Goal: Check status: Check status

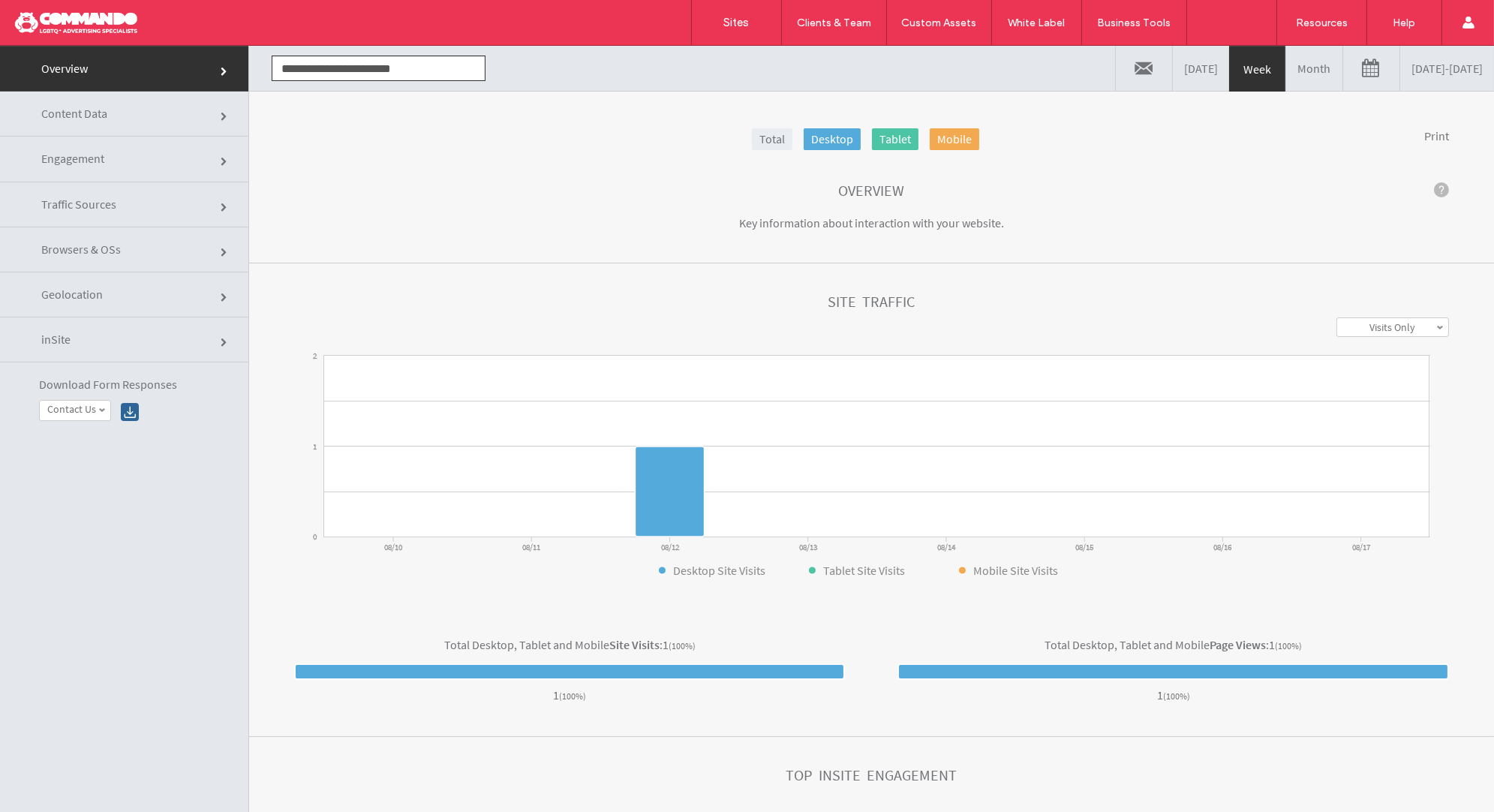
click at [1400, 80] on link "08/10/2025 - 08/17/2025" at bounding box center [1447, 68] width 94 height 45
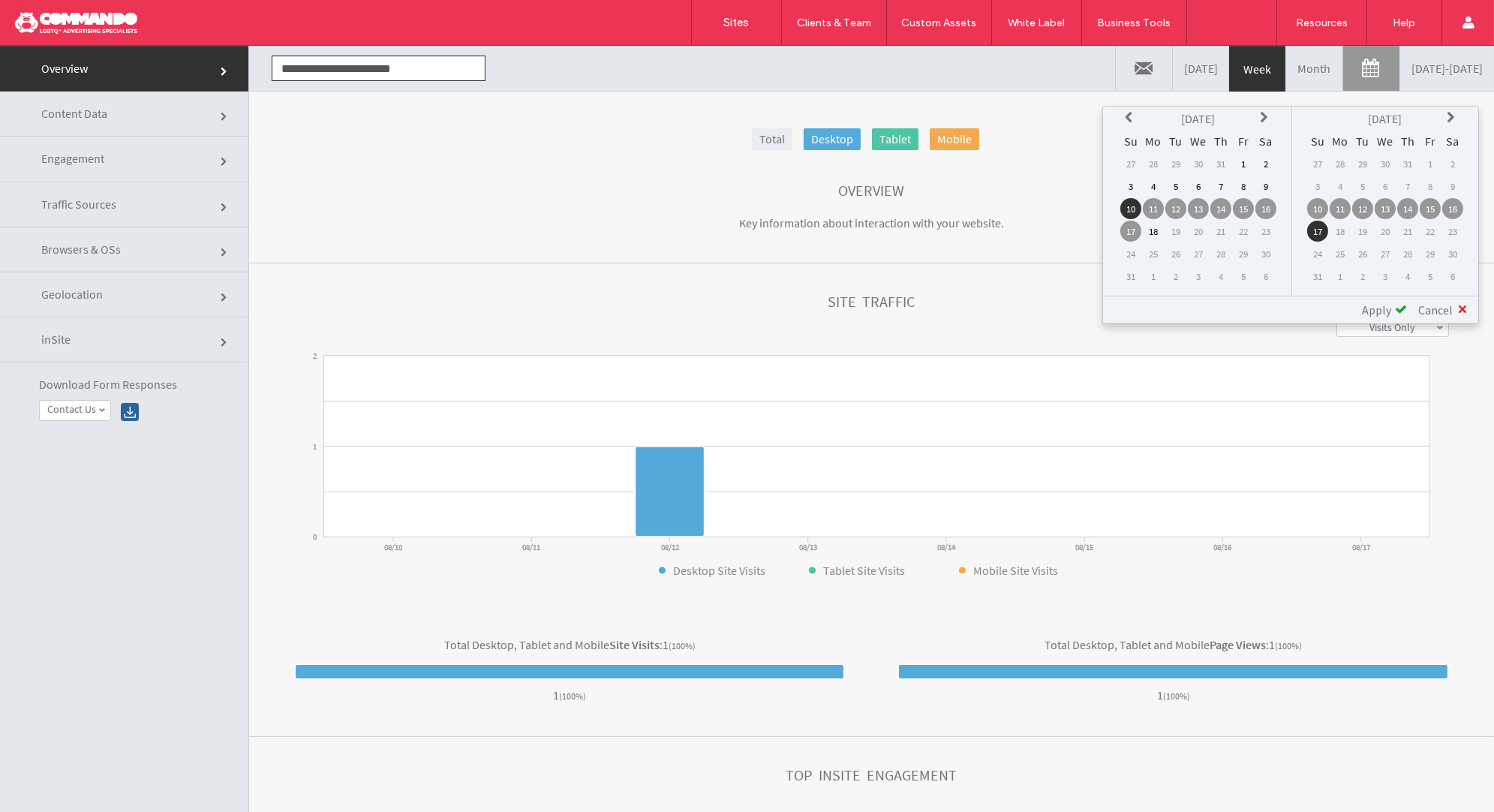
click at [1137, 120] on icon at bounding box center [1131, 118] width 12 height 12
click at [1184, 163] on td "1" at bounding box center [1176, 163] width 21 height 21
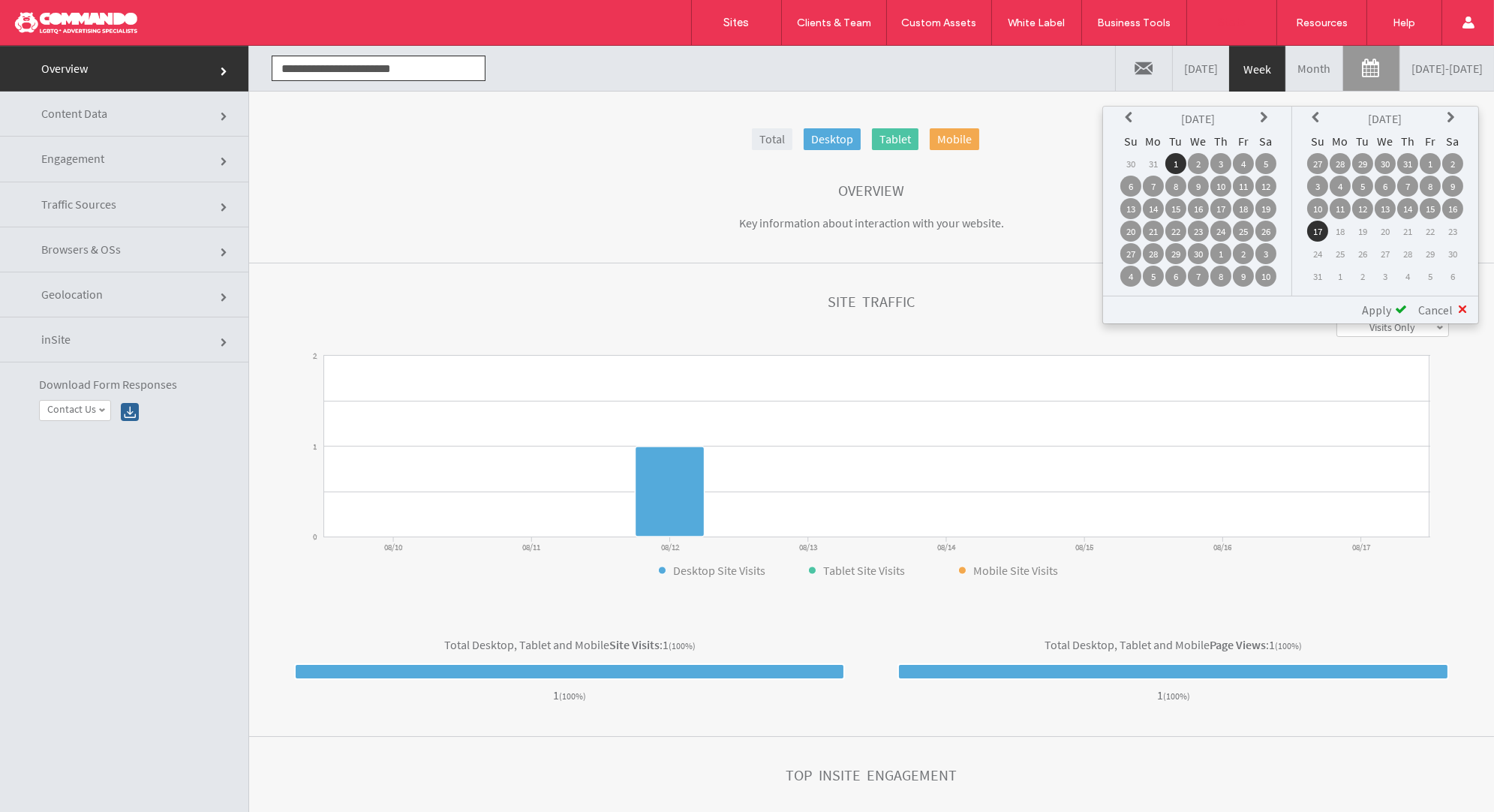
click at [1371, 318] on div "**********" at bounding box center [1291, 309] width 375 height 28
click at [1370, 303] on span "Apply" at bounding box center [1376, 310] width 29 height 15
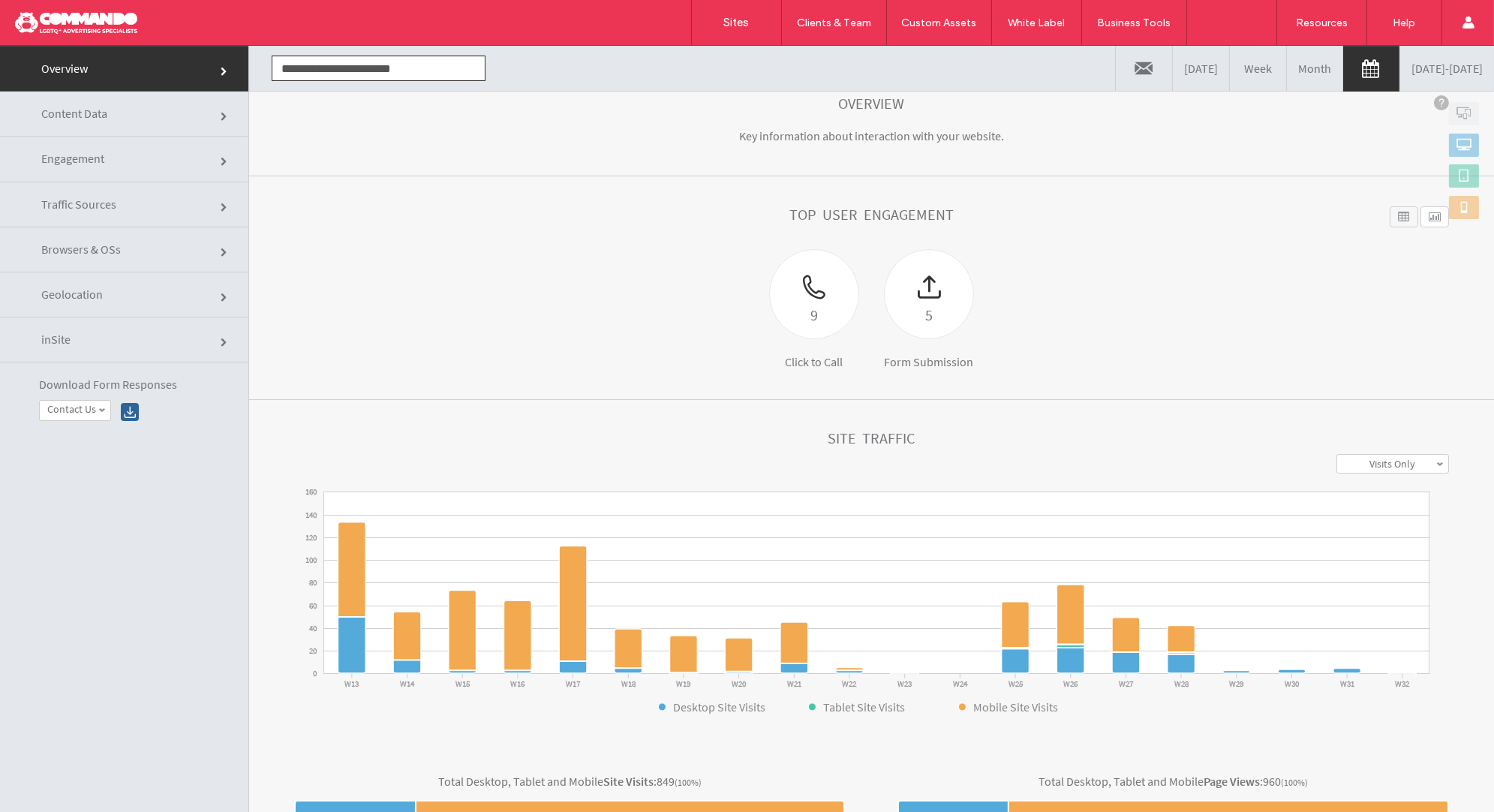
scroll to position [86, 0]
click section "Overview Key information about interaction with your website."
click at [1400, 76] on link "04/01/2025 - 08/17/2025" at bounding box center [1447, 68] width 94 height 45
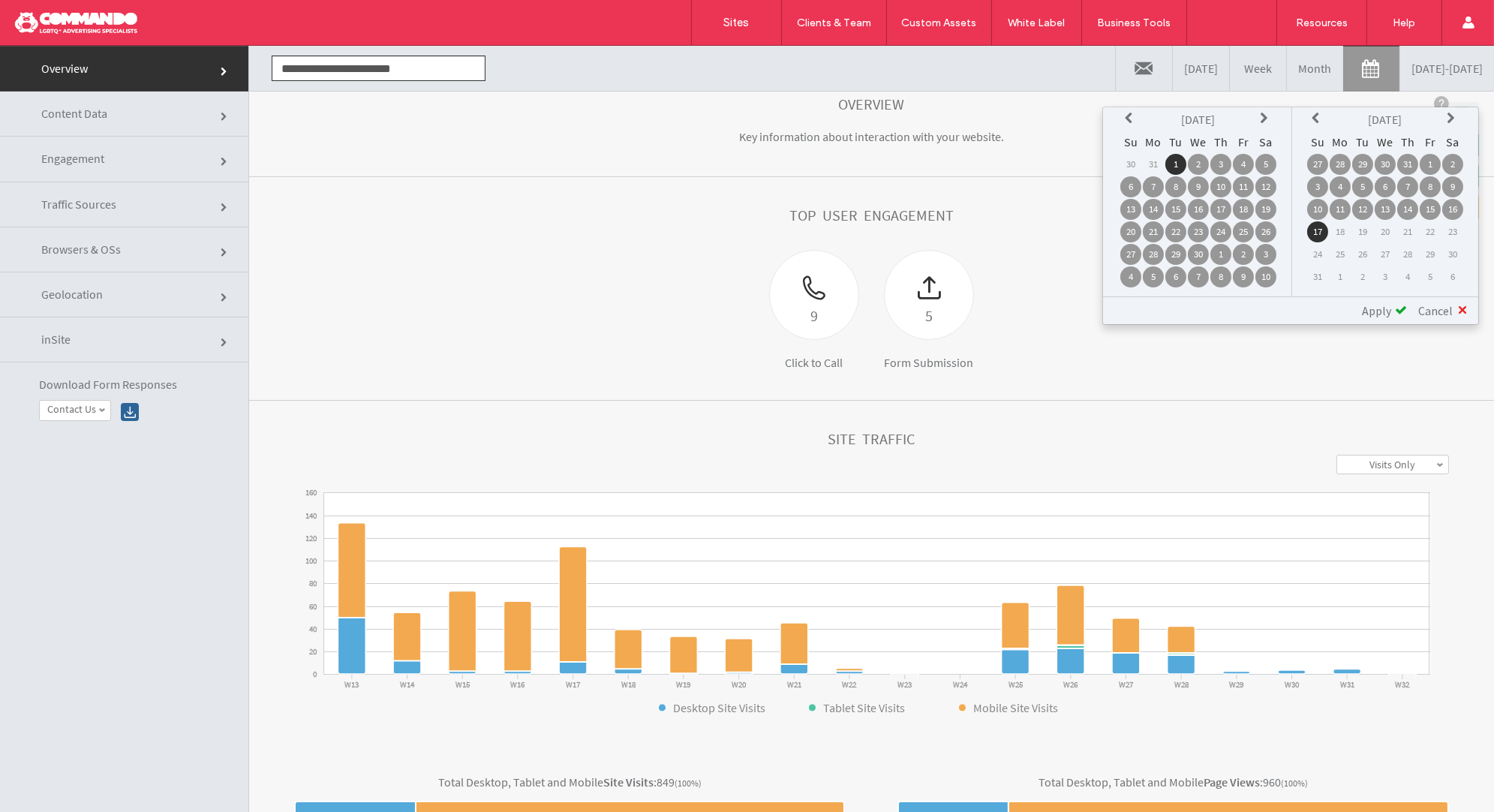
click at [1262, 119] on th at bounding box center [1266, 120] width 21 height 21
click at [1137, 180] on td "1" at bounding box center [1131, 187] width 21 height 21
click at [1379, 304] on span "Apply" at bounding box center [1376, 311] width 29 height 15
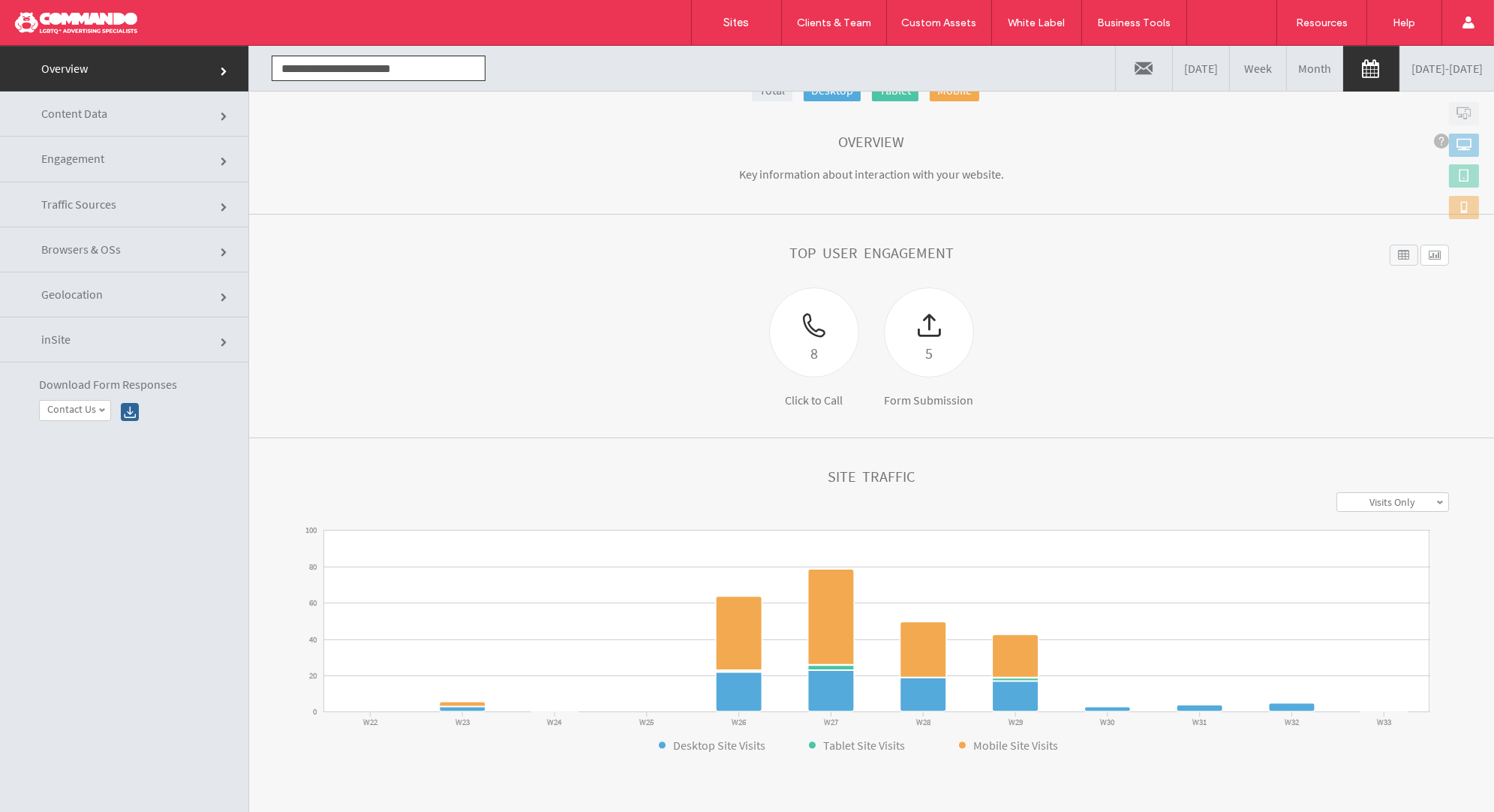
scroll to position [51, 0]
click div
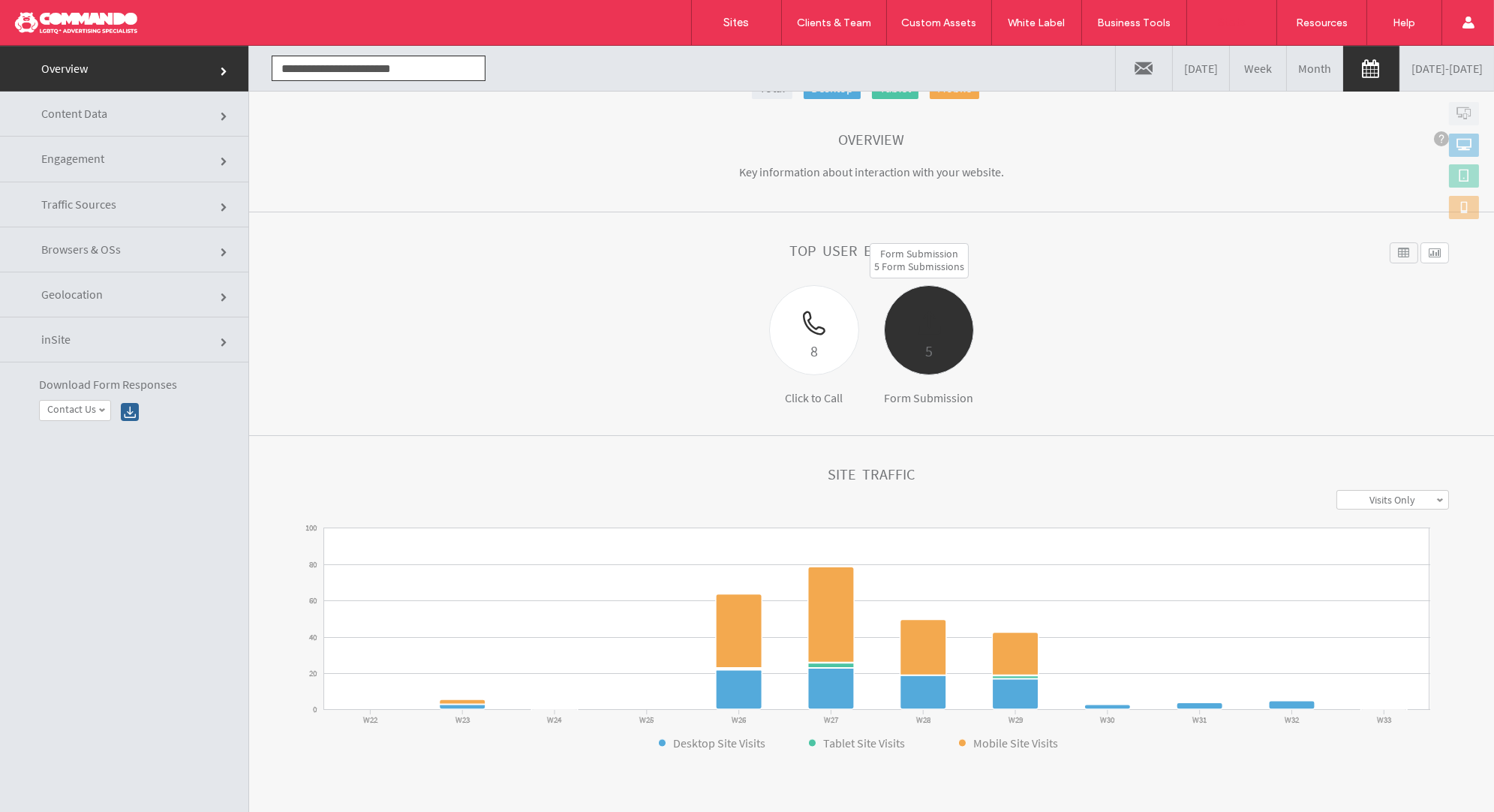
click div "5"
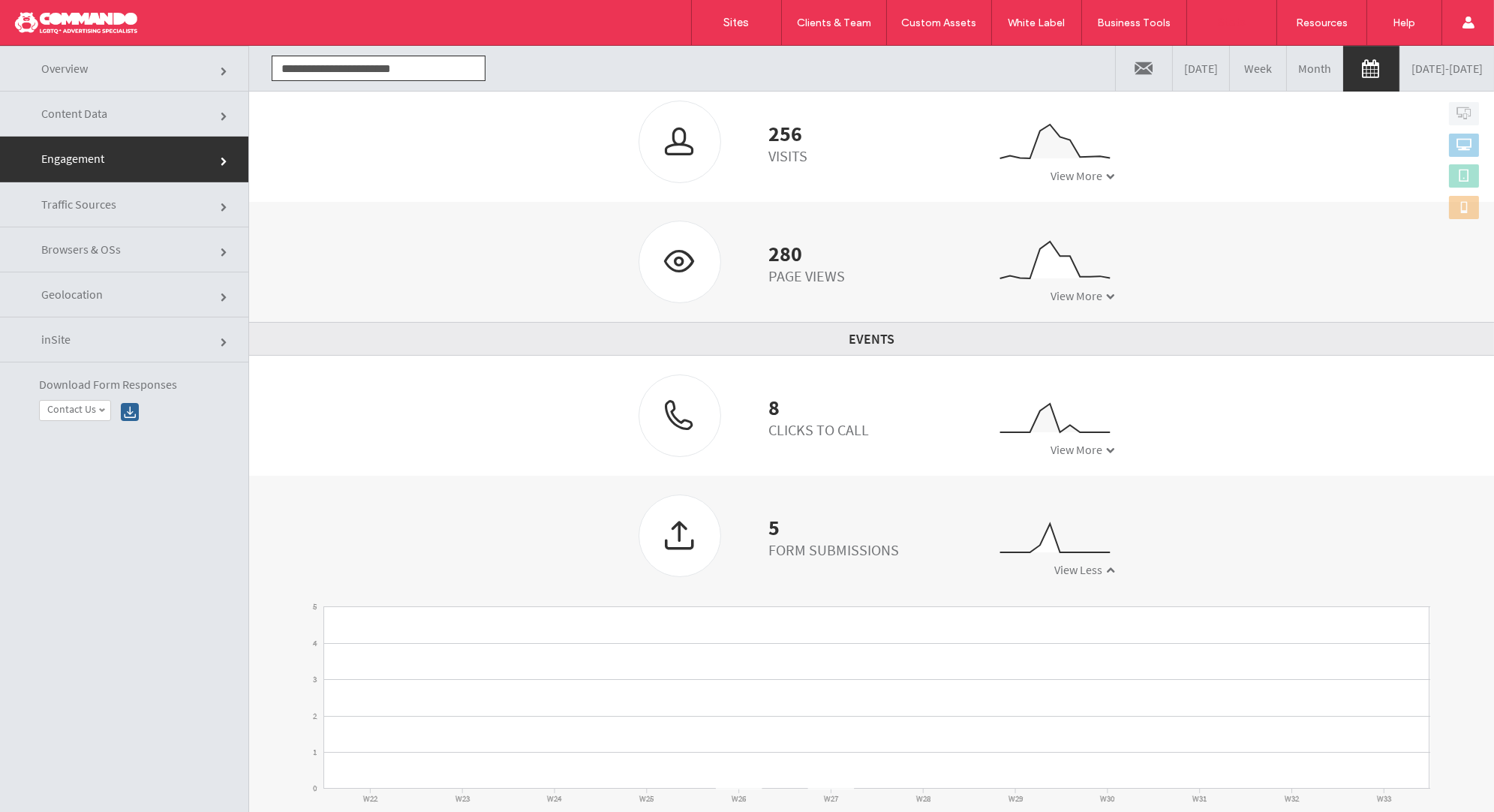
scroll to position [215, 0]
click at [106, 407] on link "Contact Us" at bounding box center [75, 410] width 70 height 20
click at [106, 407] on span at bounding box center [102, 410] width 7 height 7
click div
